Goal: Task Accomplishment & Management: Manage account settings

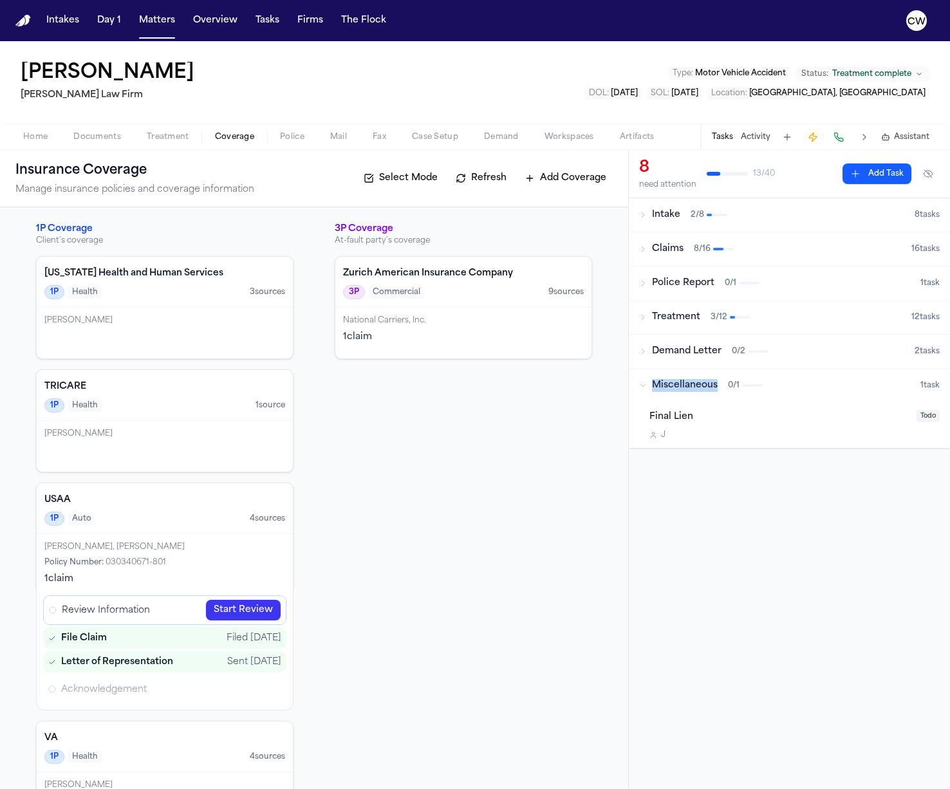
click at [644, 218] on icon "button" at bounding box center [643, 215] width 8 height 8
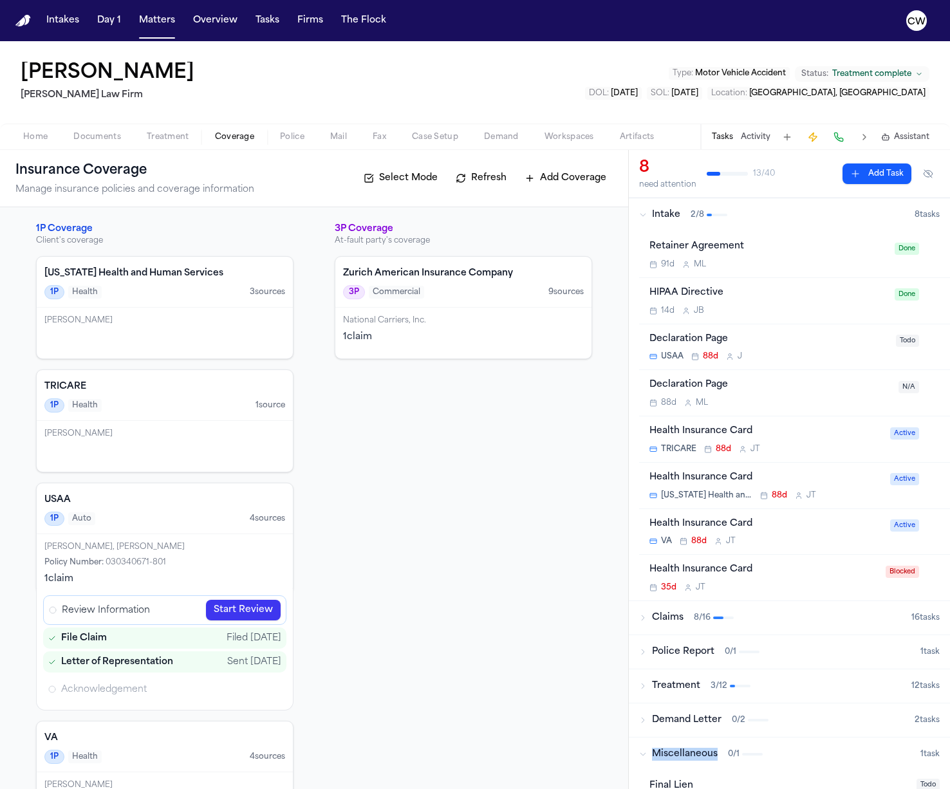
click at [644, 218] on icon "button" at bounding box center [643, 215] width 8 height 8
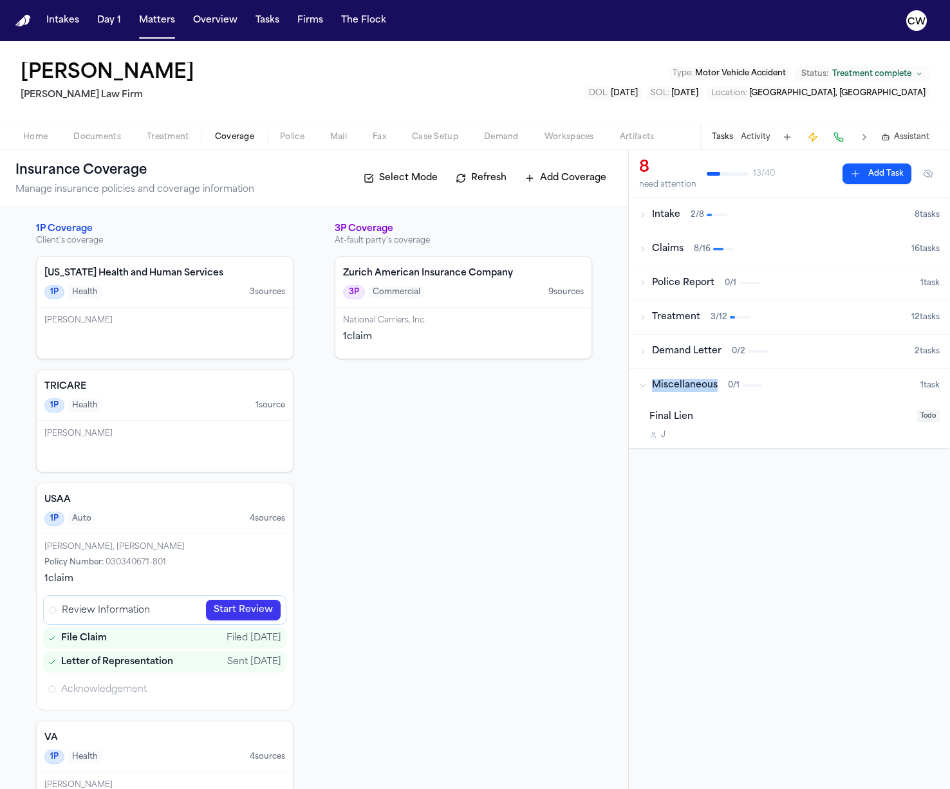
click at [646, 247] on icon "button" at bounding box center [643, 249] width 8 height 8
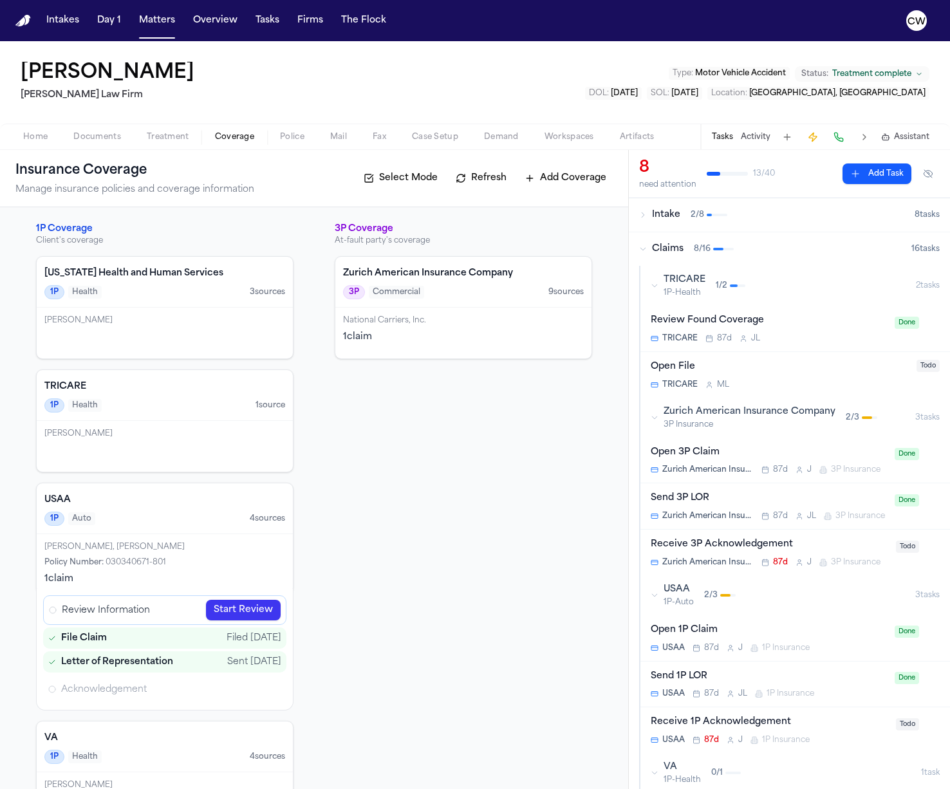
click at [772, 454] on div "Open 3P Claim" at bounding box center [769, 452] width 236 height 15
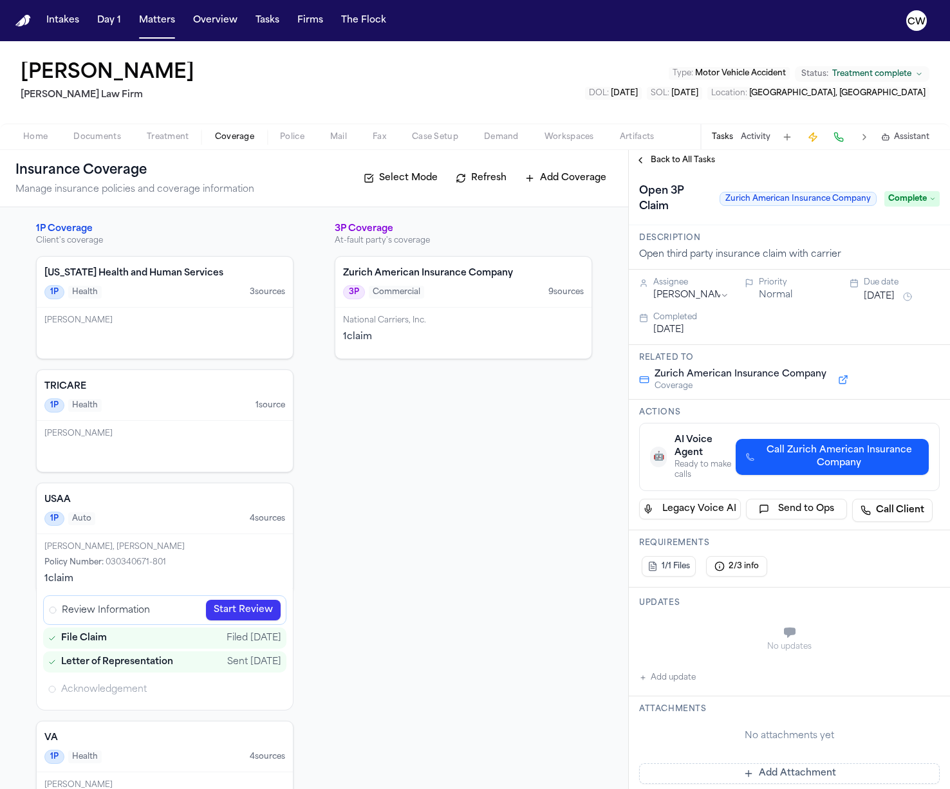
click at [644, 160] on button "Back to All Tasks" at bounding box center [675, 160] width 93 height 10
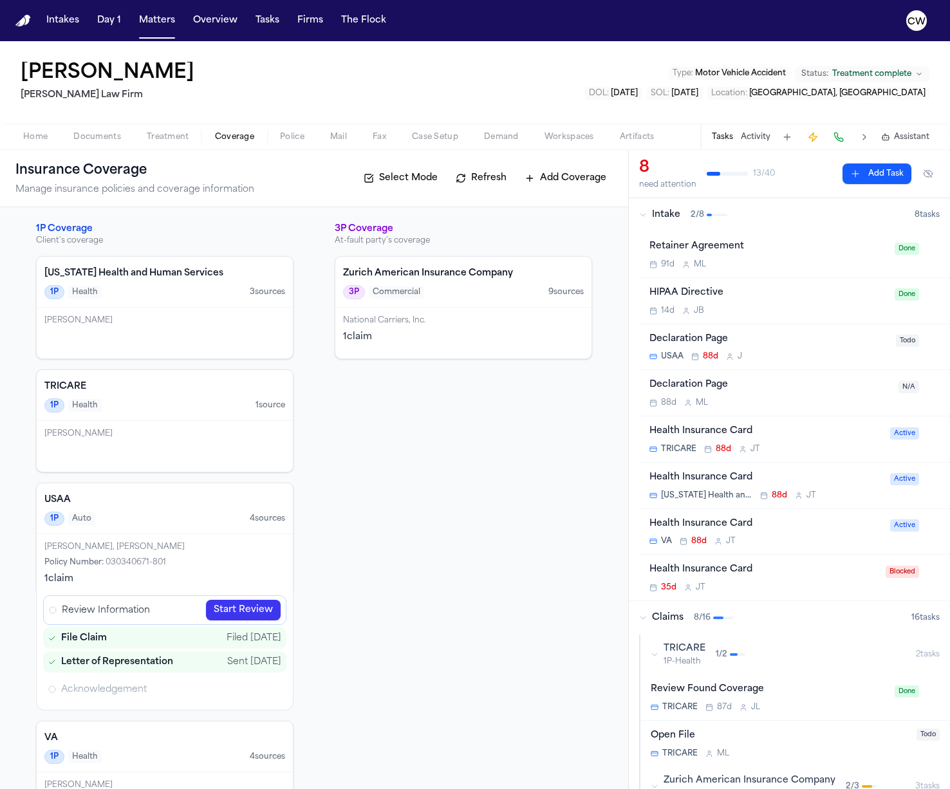
scroll to position [50, 0]
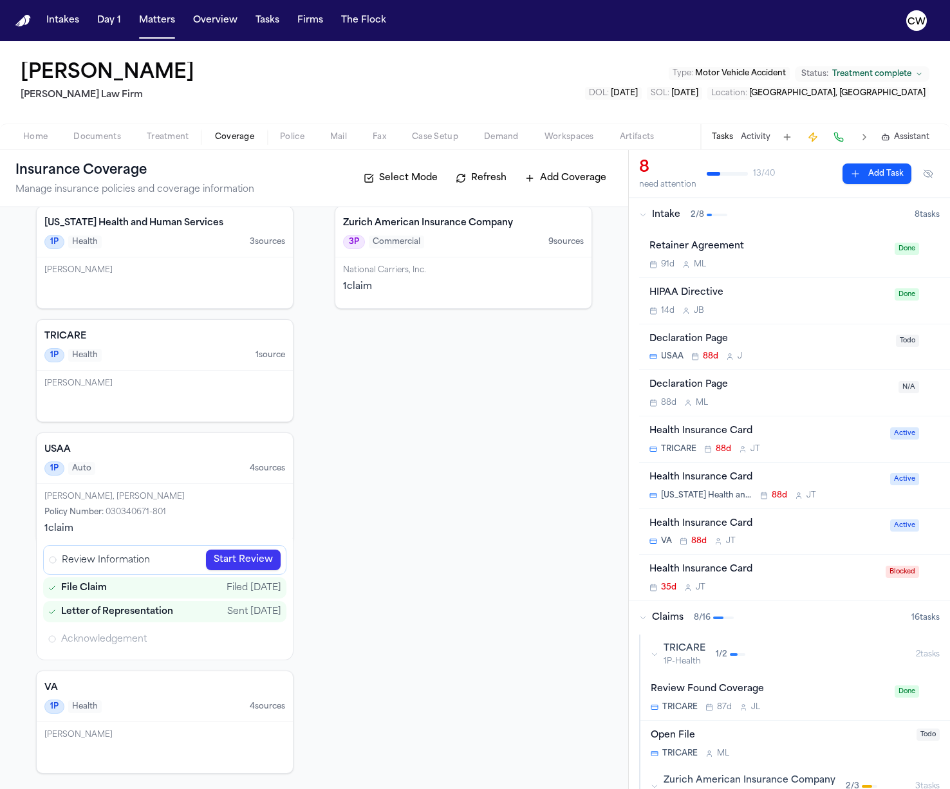
click at [237, 555] on link "Start Review" at bounding box center [243, 560] width 75 height 21
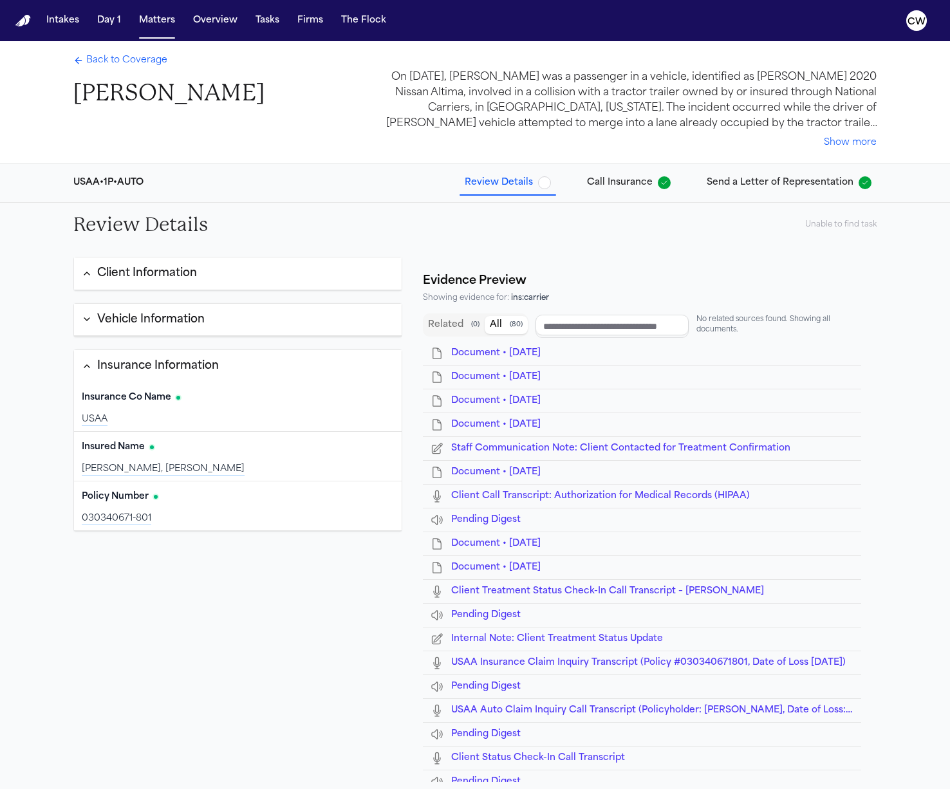
click at [92, 280] on div "Client Information" at bounding box center [139, 273] width 115 height 17
click at [86, 369] on icon "button" at bounding box center [87, 366] width 10 height 10
click at [85, 319] on icon "button" at bounding box center [87, 319] width 10 height 10
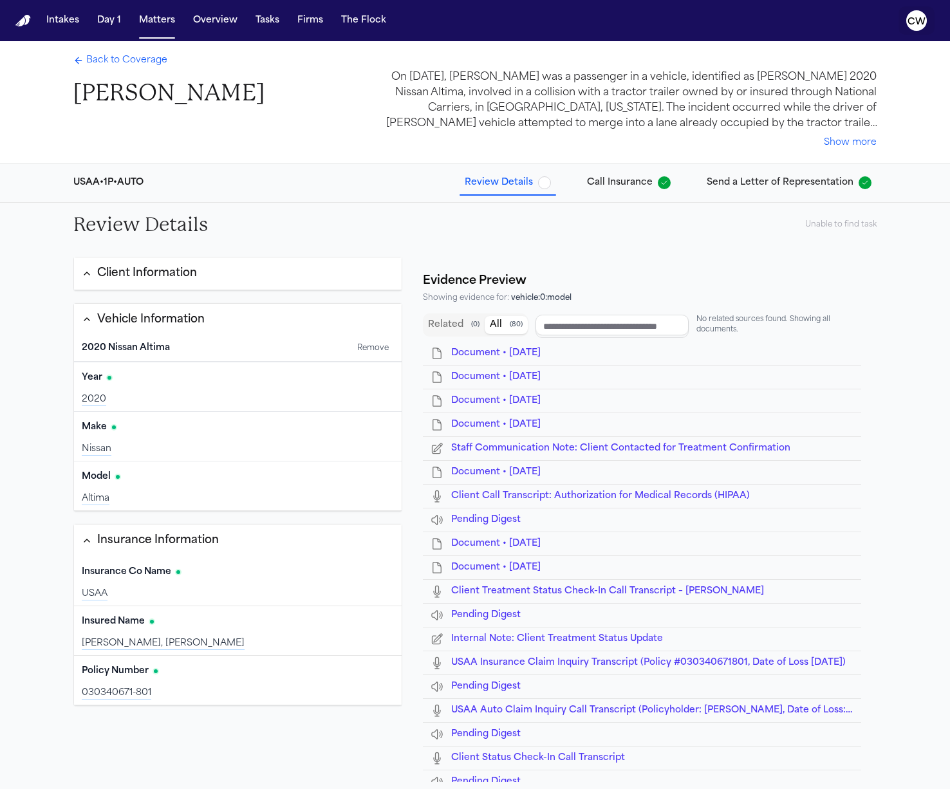
click at [905, 20] on button "CW" at bounding box center [917, 20] width 36 height 28
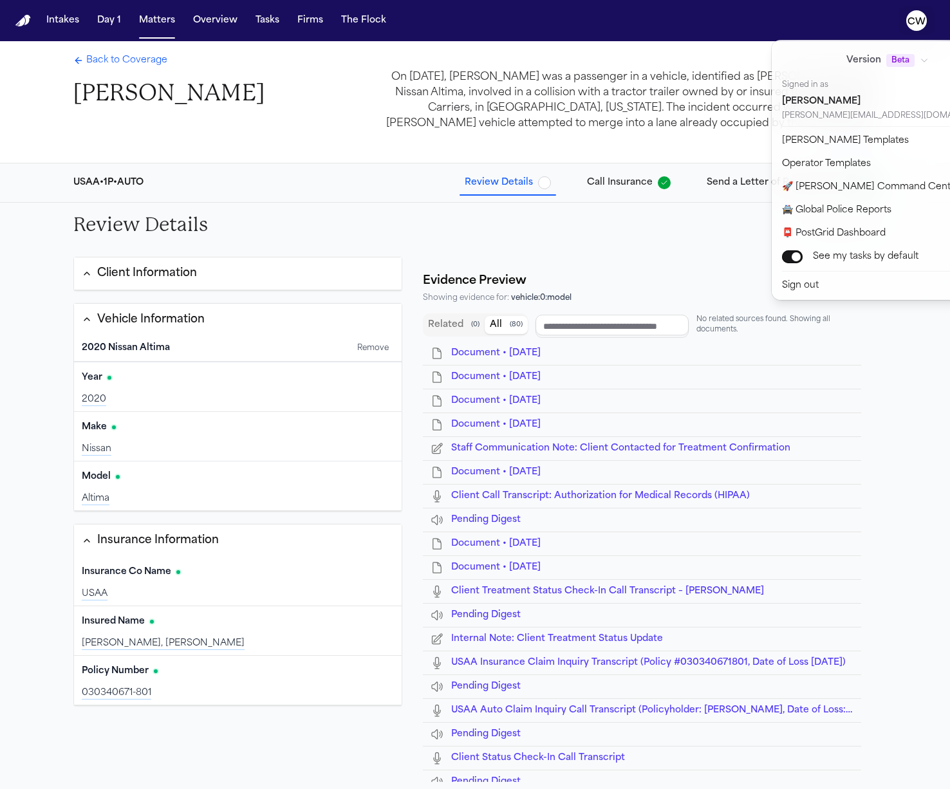
click at [35, 304] on div "Intakes Day 1 Matters Overview Tasks Firms The [PERSON_NAME] Back to Coverage […" at bounding box center [475, 394] width 950 height 789
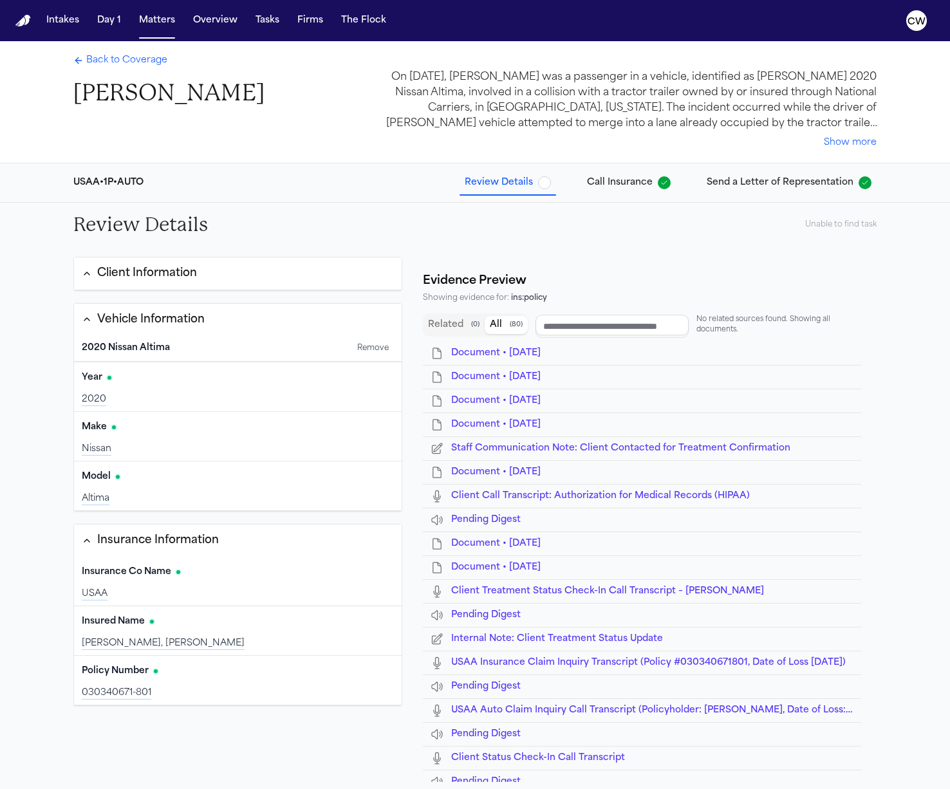
click at [303, 683] on div "Policy Number Edit 030340671-801" at bounding box center [238, 680] width 328 height 49
click at [306, 642] on div "[PERSON_NAME], [PERSON_NAME]" at bounding box center [238, 643] width 312 height 13
click at [305, 582] on div "Insurance Co Name Edit" at bounding box center [238, 572] width 312 height 21
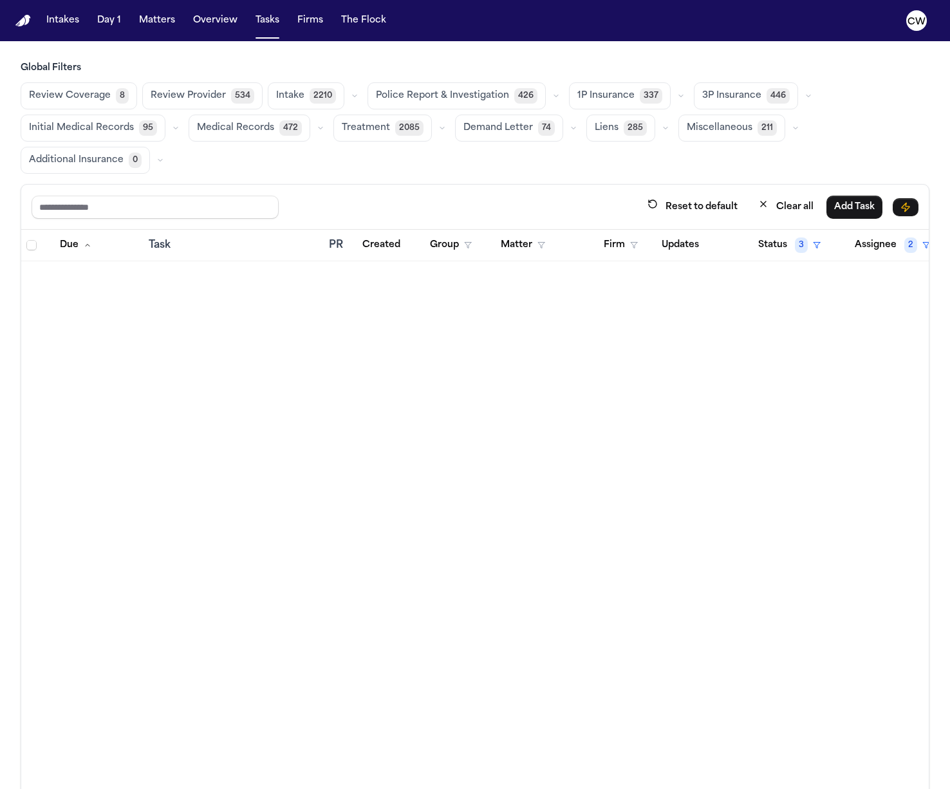
click at [598, 98] on span "1P Insurance" at bounding box center [605, 95] width 57 height 13
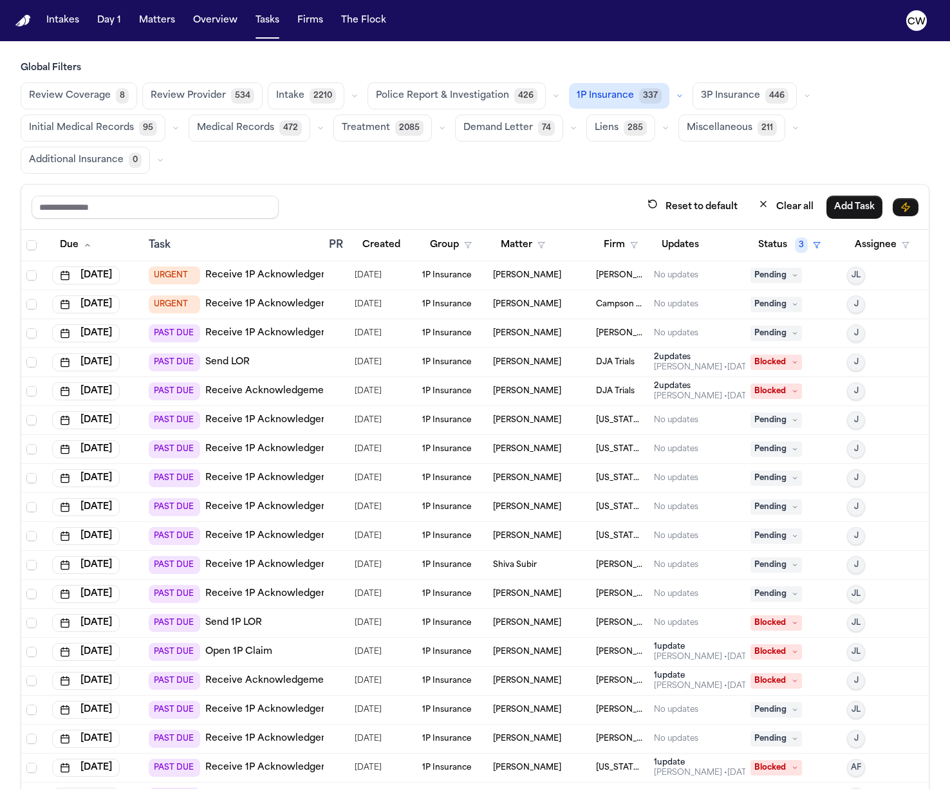
click at [292, 418] on link "Receive 1P Acknowledgement" at bounding box center [275, 420] width 140 height 13
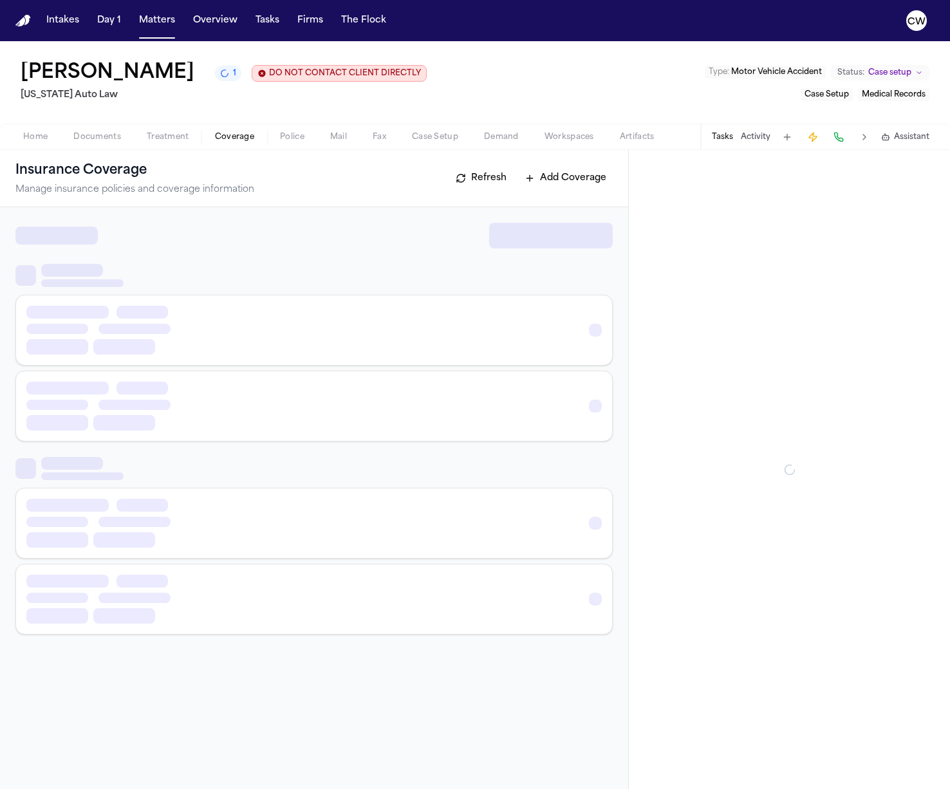
click at [234, 138] on span "Coverage" at bounding box center [234, 137] width 39 height 10
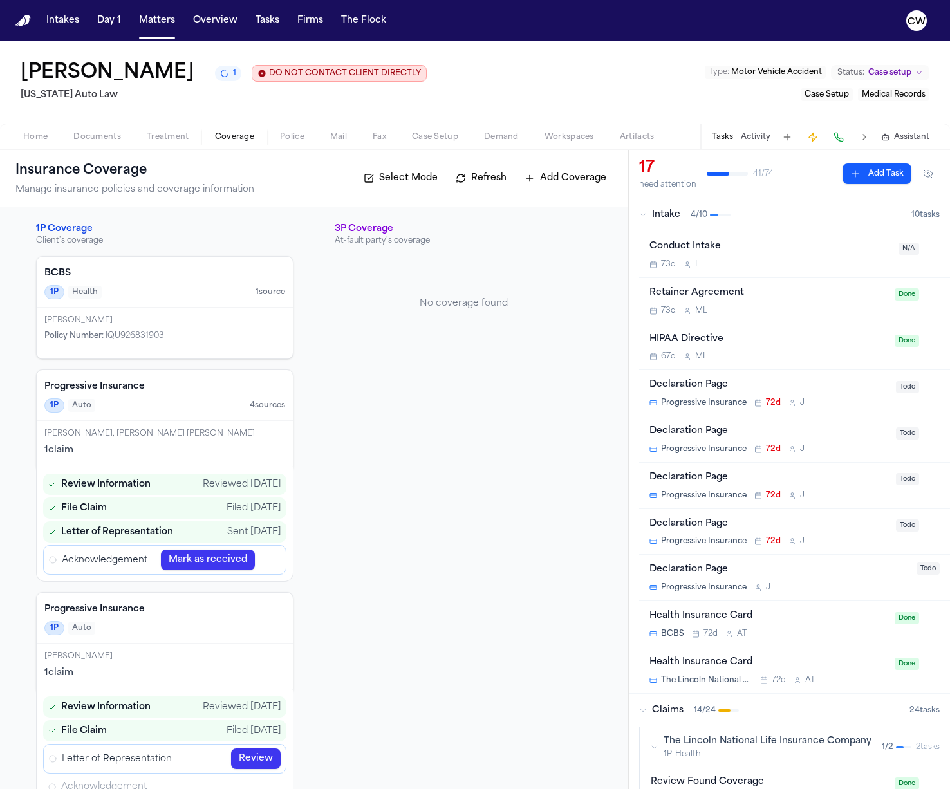
click at [115, 488] on span "Review Information" at bounding box center [105, 485] width 89 height 14
click at [86, 561] on span "Acknowledgement" at bounding box center [105, 561] width 86 height 14
click at [268, 562] on icon "Open Acknowledgement review" at bounding box center [270, 560] width 10 height 10
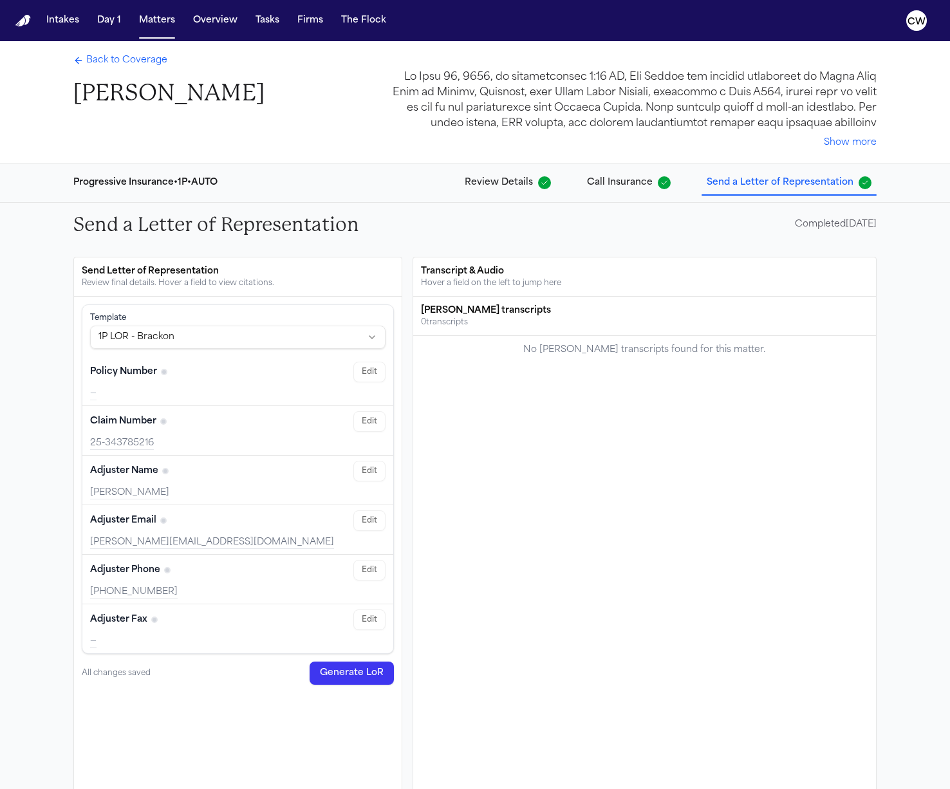
click at [506, 183] on span "Review Details" at bounding box center [499, 182] width 68 height 13
